Goal: Task Accomplishment & Management: Manage account settings

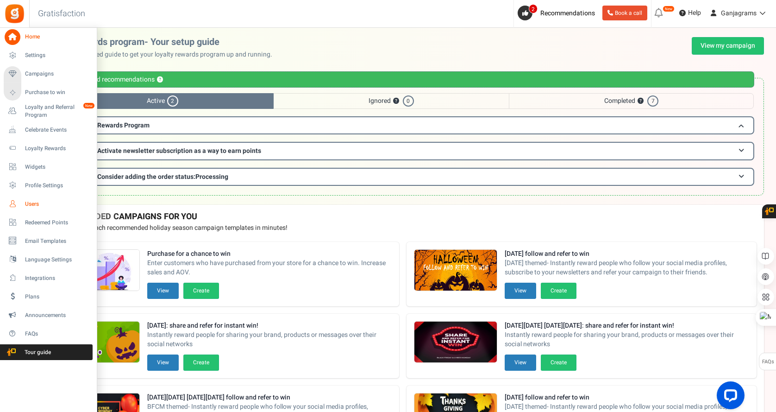
click at [48, 203] on span "Users" at bounding box center [57, 204] width 65 height 8
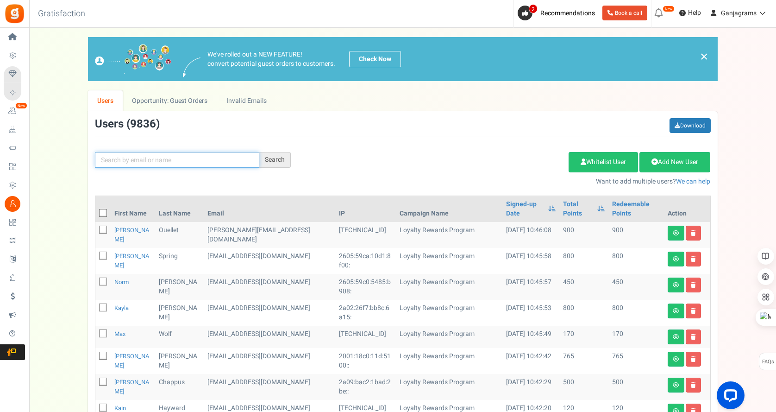
click at [170, 163] on input "text" at bounding box center [177, 160] width 164 height 16
paste input "[EMAIL_ADDRESS][DOMAIN_NAME]"
type input "[EMAIL_ADDRESS][DOMAIN_NAME]"
click at [264, 164] on div "Search" at bounding box center [274, 160] width 31 height 16
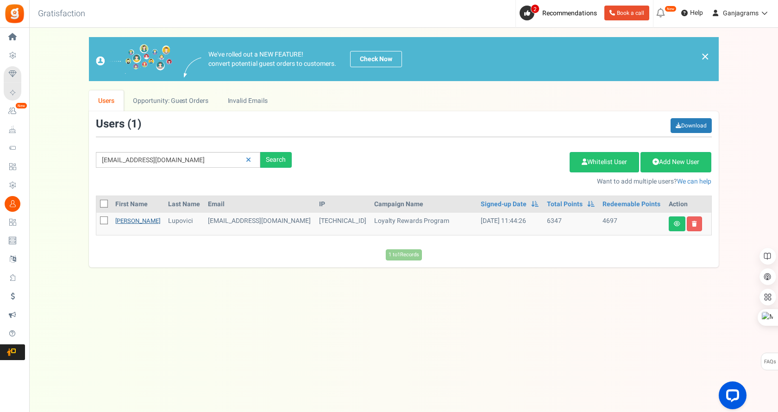
click at [124, 221] on link "[PERSON_NAME]" at bounding box center [137, 220] width 45 height 9
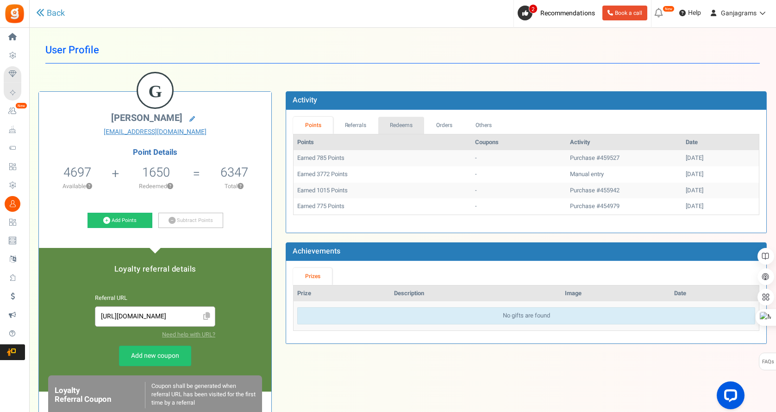
click at [396, 125] on link "Redeems" at bounding box center [401, 125] width 46 height 17
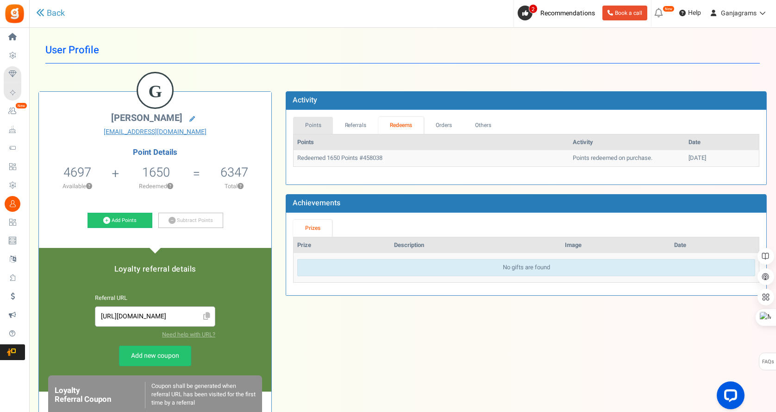
click at [316, 121] on link "Points" at bounding box center [313, 125] width 40 height 17
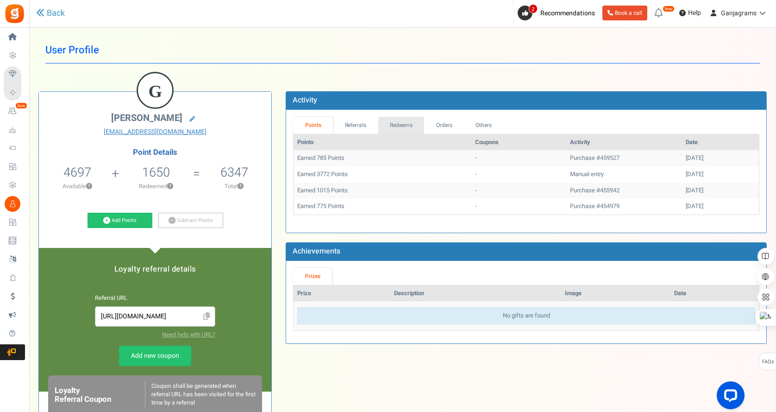
click at [403, 120] on link "Redeems" at bounding box center [401, 125] width 46 height 17
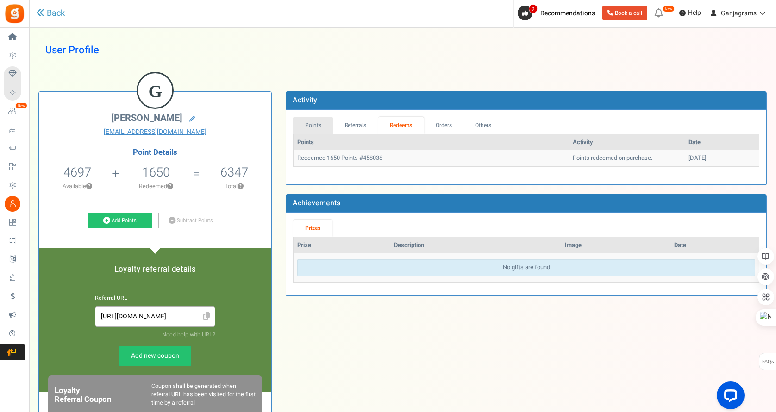
click at [313, 121] on link "Points" at bounding box center [313, 125] width 40 height 17
